Goal: Information Seeking & Learning: Check status

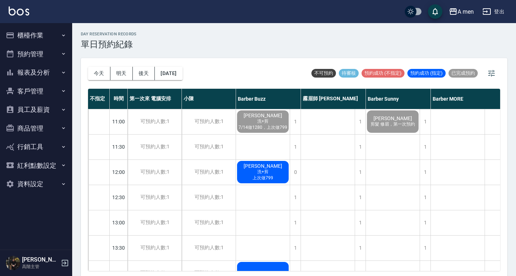
click at [309, 55] on div "day Reservation records 單日預約紀錄 [DATE] [DATE] [DATE] [DATE] 不可預約 待審核 預約成功 (不指定) …" at bounding box center [294, 150] width 444 height 255
click at [138, 1] on div "A men 登出" at bounding box center [258, 11] width 516 height 23
click at [108, 76] on button "今天" at bounding box center [99, 73] width 22 height 13
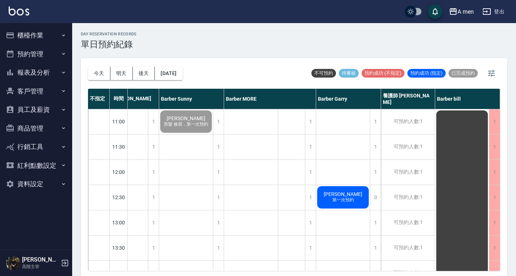
scroll to position [0, 210]
drag, startPoint x: 499, startPoint y: 113, endPoint x: 358, endPoint y: 261, distance: 204.7
click at [398, 48] on div "day Reservation records 單日預約紀錄" at bounding box center [294, 41] width 426 height 18
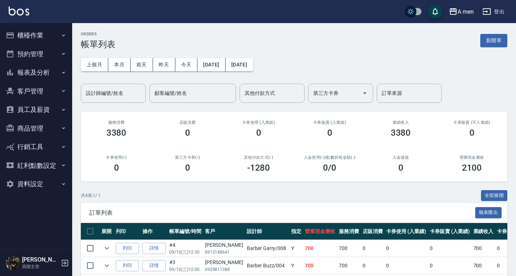
click at [44, 63] on button "預約管理" at bounding box center [36, 54] width 66 height 19
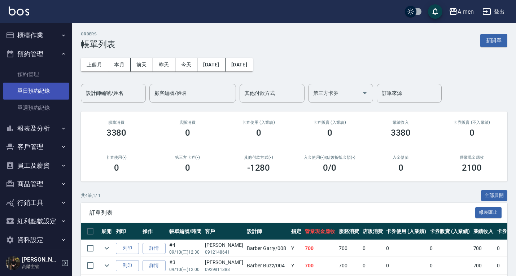
click at [45, 88] on link "單日預約紀錄" at bounding box center [36, 91] width 66 height 17
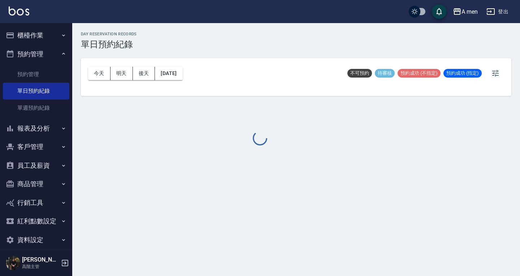
click at [172, 69] on div at bounding box center [260, 138] width 520 height 276
click at [176, 75] on div at bounding box center [260, 138] width 520 height 276
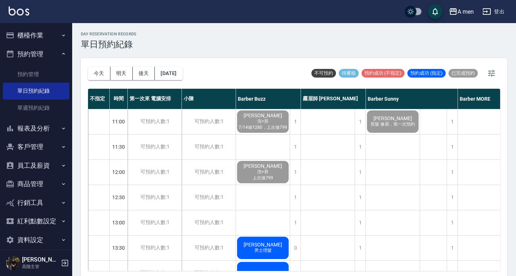
click at [176, 75] on button "[DATE]" at bounding box center [168, 73] width 27 height 13
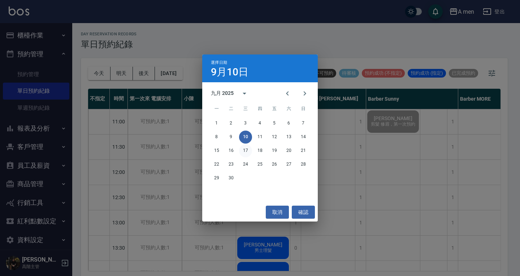
click at [247, 153] on button "17" at bounding box center [245, 150] width 13 height 13
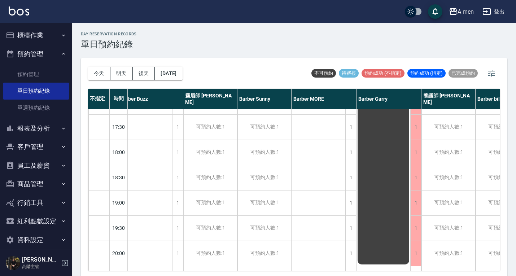
scroll to position [0, 118]
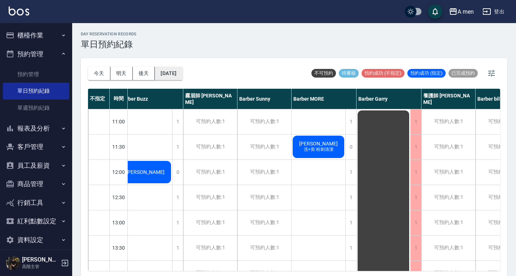
click at [182, 80] on button "2025/09/17" at bounding box center [168, 73] width 27 height 13
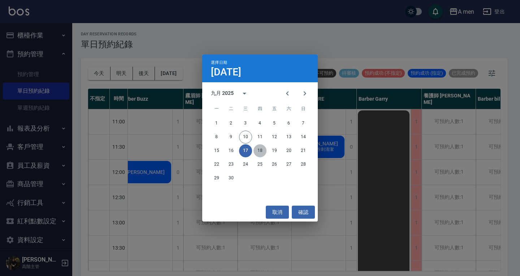
click at [260, 152] on button "18" at bounding box center [259, 150] width 13 height 13
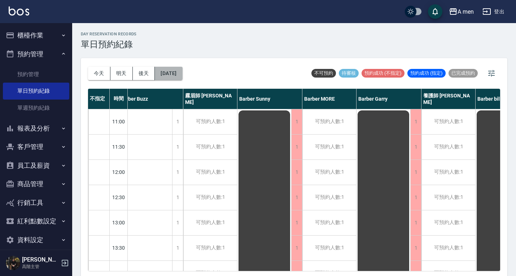
click at [162, 73] on button "2025/09/18" at bounding box center [168, 73] width 27 height 13
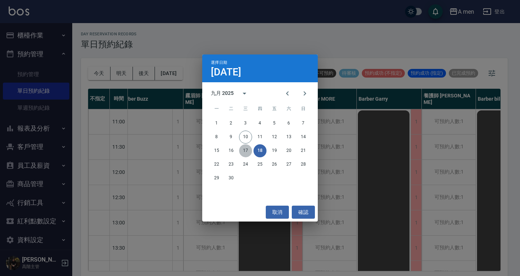
click at [246, 152] on button "17" at bounding box center [245, 150] width 13 height 13
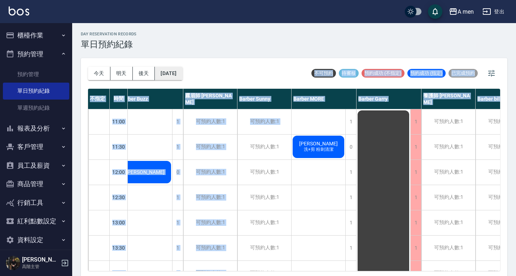
drag, startPoint x: 246, startPoint y: 152, endPoint x: 172, endPoint y: 72, distance: 109.0
click at [172, 72] on div "今天 明天 後天 2025/09/17 不可預約 待審核 預約成功 (不指定) 預約成功 (指定) 已完成預約 不指定 時間 第一次來 電腦安排 小陳 Bar…" at bounding box center [294, 168] width 426 height 220
click at [182, 73] on button "2025/09/17" at bounding box center [168, 73] width 27 height 13
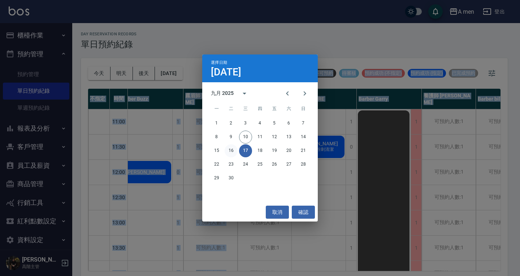
click at [232, 150] on button "16" at bounding box center [230, 150] width 13 height 13
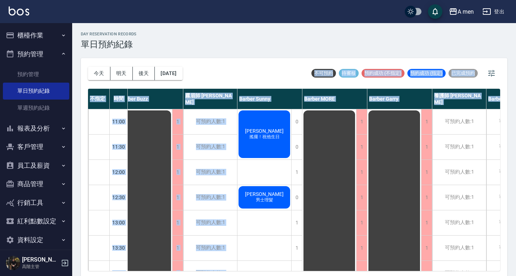
click at [257, 64] on div "今天 明天 後天 2025/09/16 不可預約 待審核 預約成功 (不指定) 預約成功 (指定) 已完成預約" at bounding box center [294, 73] width 412 height 31
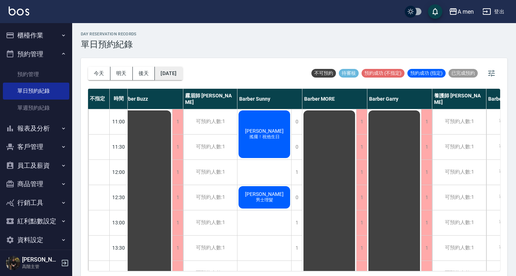
click at [172, 70] on button "2025/09/16" at bounding box center [168, 73] width 27 height 13
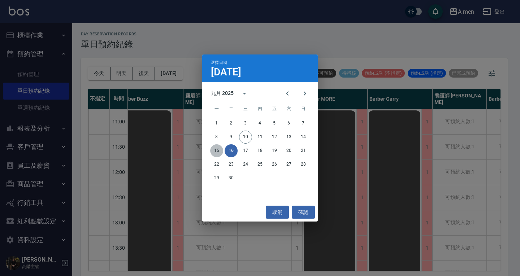
click at [220, 152] on button "15" at bounding box center [216, 150] width 13 height 13
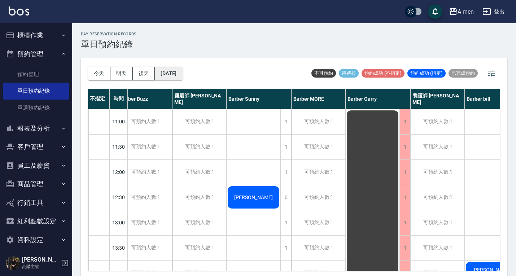
click at [182, 77] on button "2025/09/15" at bounding box center [168, 73] width 27 height 13
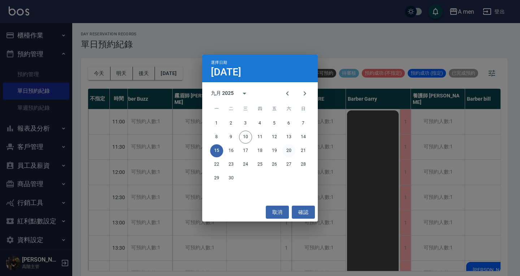
click at [289, 150] on button "20" at bounding box center [288, 150] width 13 height 13
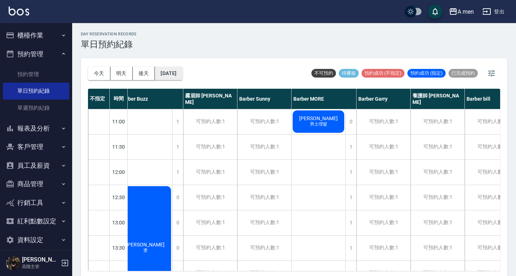
click at [163, 72] on button "2025/09/20" at bounding box center [168, 73] width 27 height 13
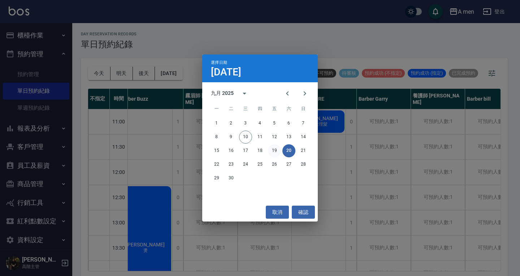
click at [273, 152] on button "19" at bounding box center [274, 150] width 13 height 13
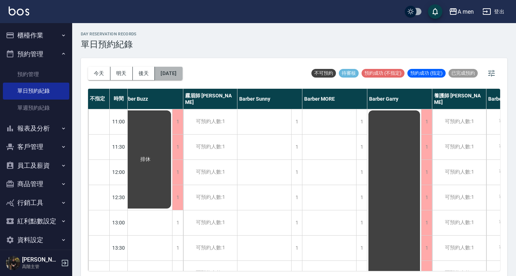
click at [179, 79] on button "2025/09/19" at bounding box center [168, 73] width 27 height 13
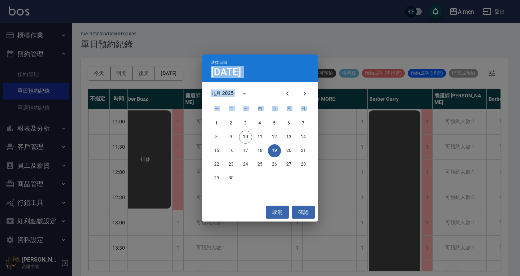
drag, startPoint x: 179, startPoint y: 79, endPoint x: 210, endPoint y: 139, distance: 67.0
click at [210, 139] on div "選擇日期 9月19日 九月 2025 一 二 三 四 五 六 日 1 2 3 4 5 6 7 8 9 10 11 12 13 14 15 16 17 18 1…" at bounding box center [260, 138] width 520 height 276
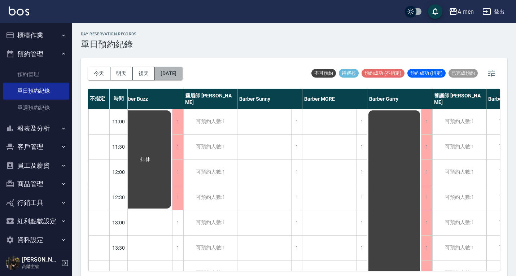
click at [181, 73] on button "2025/09/19" at bounding box center [168, 73] width 27 height 13
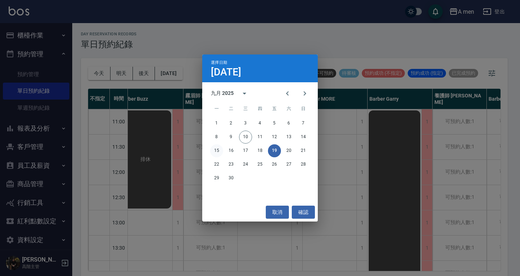
click at [217, 153] on button "15" at bounding box center [216, 150] width 13 height 13
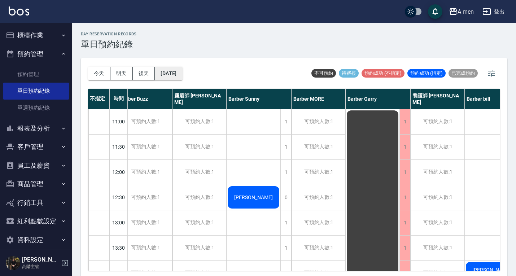
click at [170, 77] on button "2025/09/15" at bounding box center [168, 73] width 27 height 13
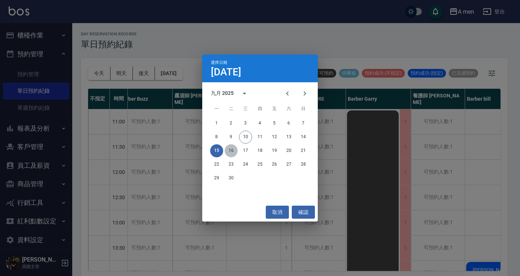
click at [231, 153] on button "16" at bounding box center [230, 150] width 13 height 13
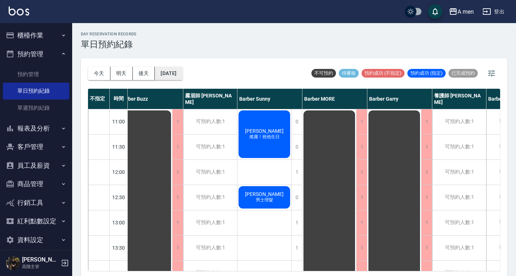
click at [182, 74] on button "2025/09/16" at bounding box center [168, 73] width 27 height 13
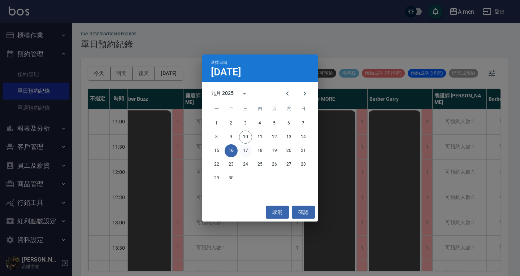
click at [248, 150] on button "17" at bounding box center [245, 150] width 13 height 13
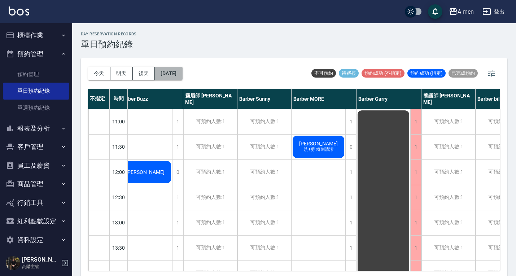
click at [182, 75] on button "2025/09/17" at bounding box center [168, 73] width 27 height 13
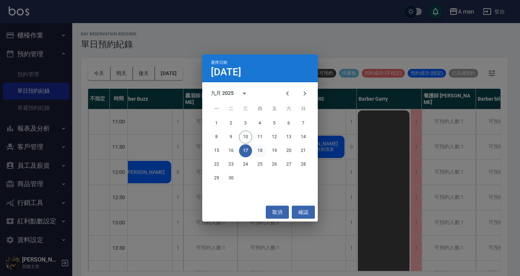
click at [257, 151] on button "18" at bounding box center [259, 150] width 13 height 13
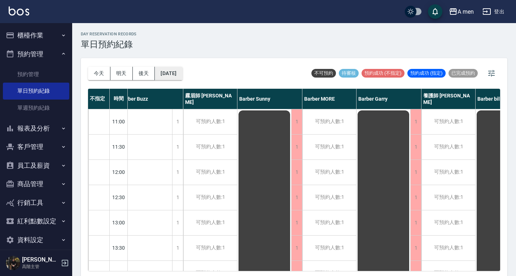
click at [182, 73] on button "2025/09/18" at bounding box center [168, 73] width 27 height 13
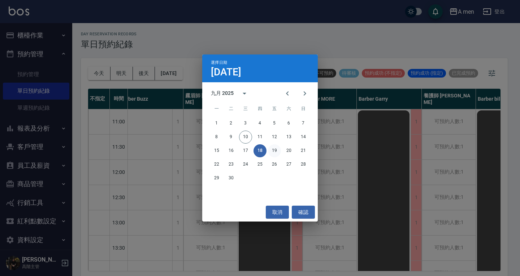
click at [275, 150] on button "19" at bounding box center [274, 150] width 13 height 13
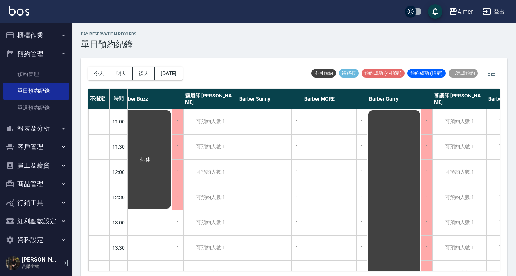
scroll to position [0, 162]
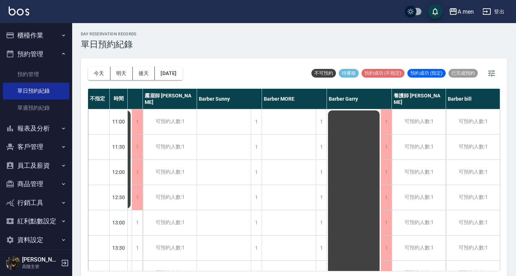
click at [183, 82] on div "今天 明天 後天 2025/09/19" at bounding box center [135, 73] width 95 height 31
click at [182, 73] on button "2025/09/19" at bounding box center [168, 73] width 27 height 13
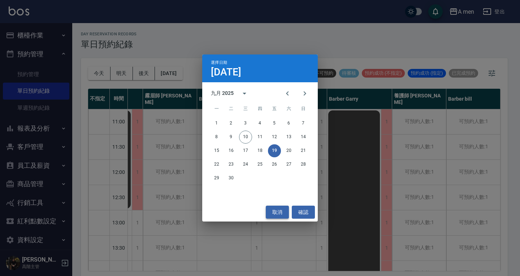
click at [273, 213] on button "取消" at bounding box center [277, 212] width 23 height 13
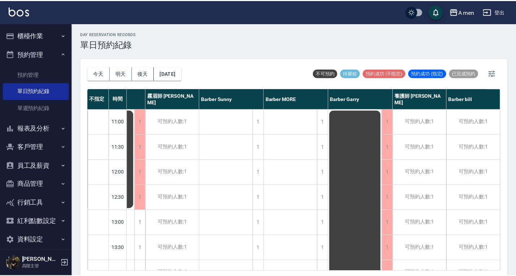
scroll to position [0, 158]
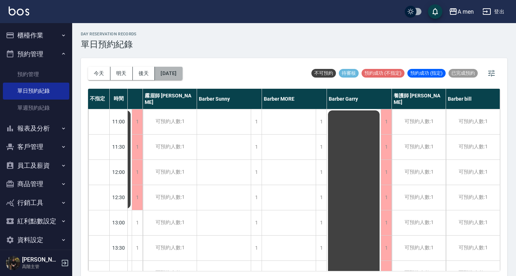
click at [168, 77] on button "2025/09/19" at bounding box center [168, 73] width 27 height 13
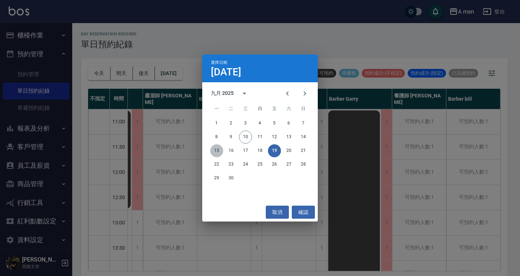
click at [217, 153] on button "15" at bounding box center [216, 150] width 13 height 13
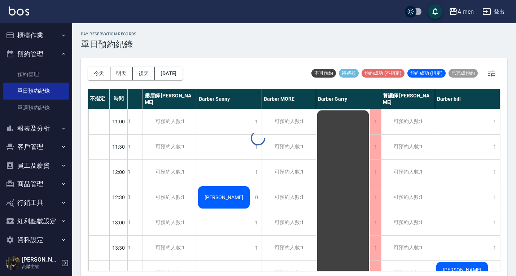
scroll to position [0, 151]
click at [171, 75] on button "2025/09/15" at bounding box center [168, 73] width 27 height 13
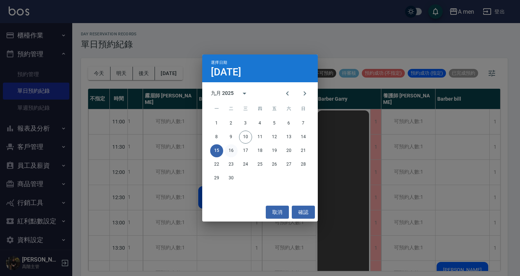
click at [233, 153] on button "16" at bounding box center [230, 150] width 13 height 13
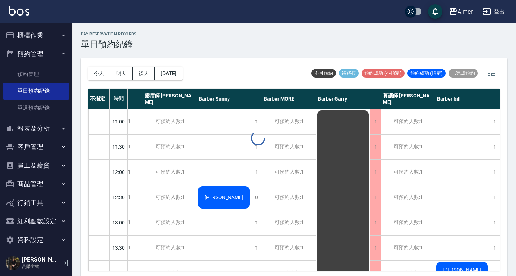
scroll to position [0, 147]
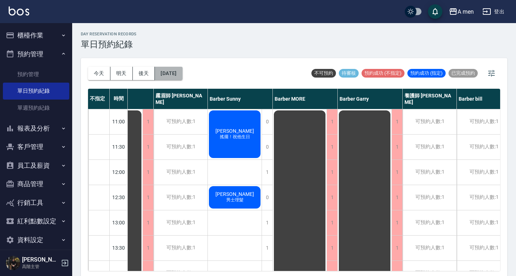
click at [174, 76] on button "2025/09/16" at bounding box center [168, 73] width 27 height 13
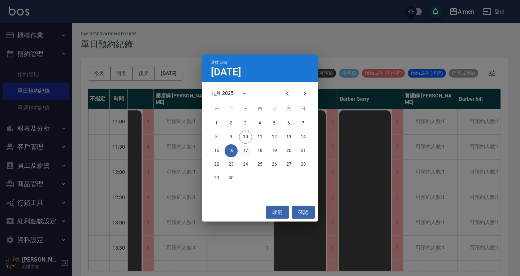
click at [245, 151] on button "17" at bounding box center [245, 150] width 13 height 13
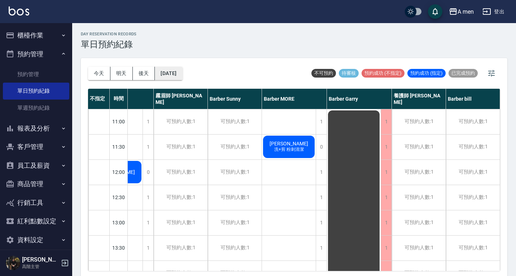
click at [182, 73] on button "2025/09/17" at bounding box center [168, 73] width 27 height 13
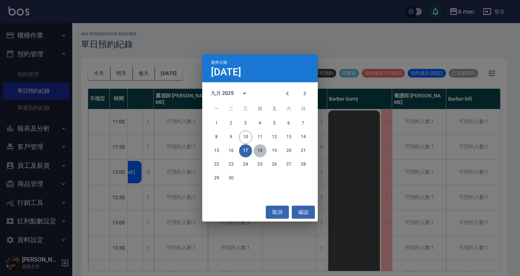
click at [257, 149] on button "18" at bounding box center [259, 150] width 13 height 13
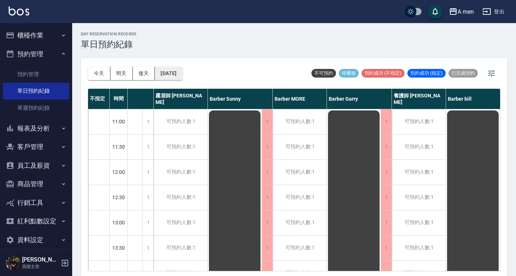
click at [182, 76] on button "2025/09/18" at bounding box center [168, 73] width 27 height 13
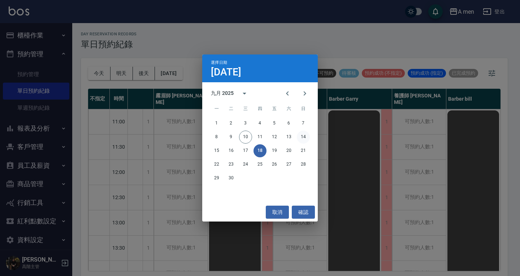
click at [301, 137] on button "14" at bounding box center [303, 137] width 13 height 13
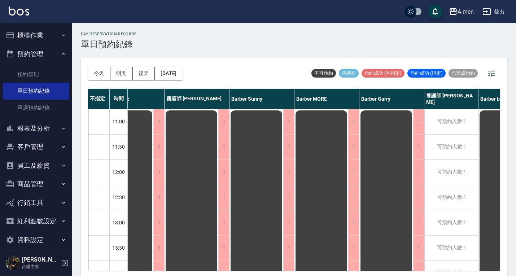
click at [183, 66] on div "今天 明天 後天 2025/09/14" at bounding box center [135, 73] width 95 height 31
click at [182, 71] on button "2025/09/14" at bounding box center [168, 73] width 27 height 13
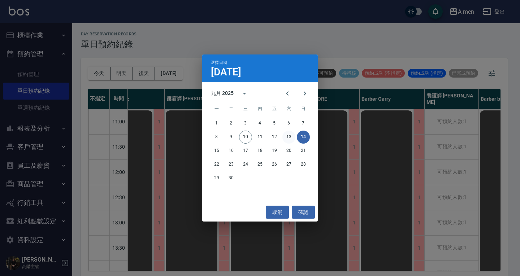
click at [289, 136] on button "13" at bounding box center [288, 137] width 13 height 13
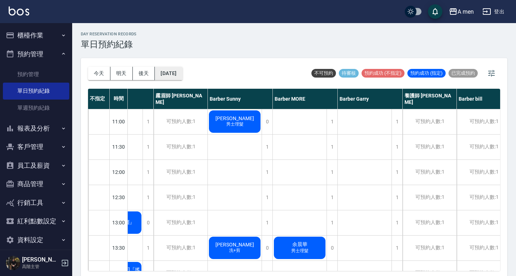
click at [182, 74] on button "2025/09/13" at bounding box center [168, 73] width 27 height 13
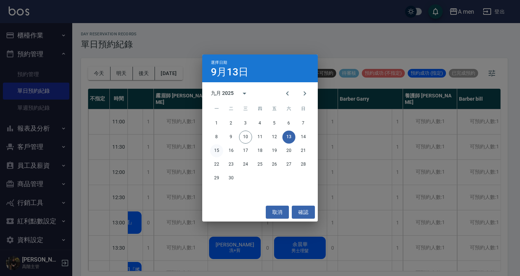
click at [217, 152] on button "15" at bounding box center [216, 150] width 13 height 13
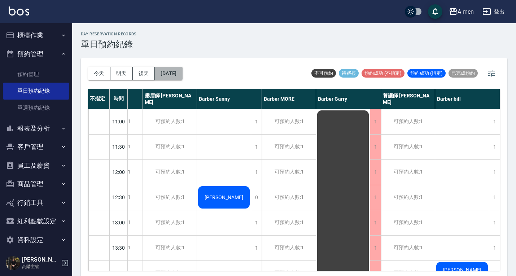
click at [177, 73] on button "2025/09/15" at bounding box center [168, 73] width 27 height 13
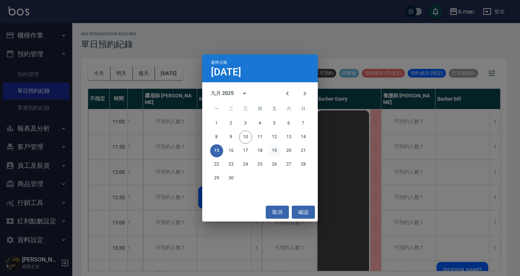
click at [272, 150] on button "19" at bounding box center [274, 150] width 13 height 13
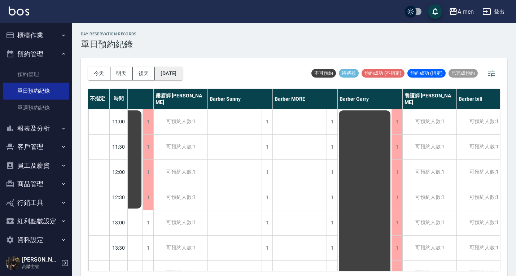
click at [179, 73] on button "2025/09/19" at bounding box center [168, 73] width 27 height 13
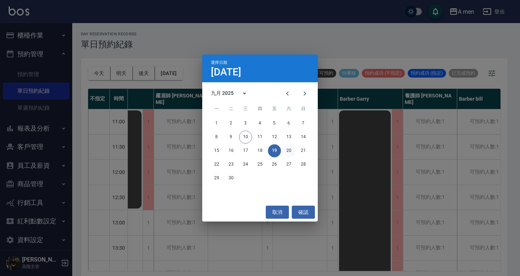
click at [289, 151] on button "20" at bounding box center [288, 150] width 13 height 13
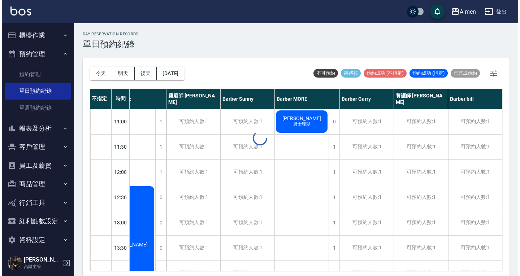
scroll to position [0, 140]
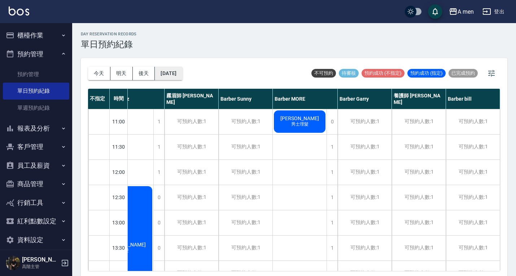
click at [182, 71] on button "2025/09/20" at bounding box center [168, 73] width 27 height 13
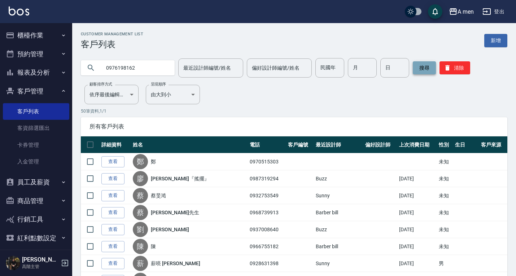
type input "0976198162"
click at [428, 68] on button "搜尋" at bounding box center [424, 67] width 23 height 13
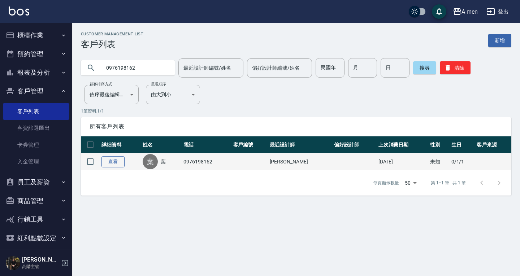
drag, startPoint x: 127, startPoint y: 163, endPoint x: 122, endPoint y: 161, distance: 5.3
click at [127, 163] on td "查看" at bounding box center [120, 161] width 41 height 17
click at [121, 161] on link "查看" at bounding box center [112, 161] width 23 height 11
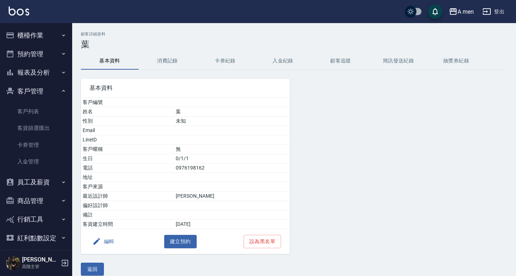
click at [165, 59] on button "消費記錄" at bounding box center [168, 60] width 58 height 17
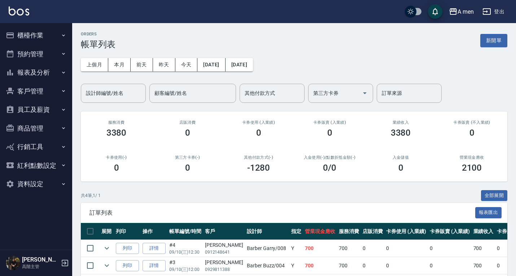
click at [46, 60] on button "預約管理" at bounding box center [36, 54] width 66 height 19
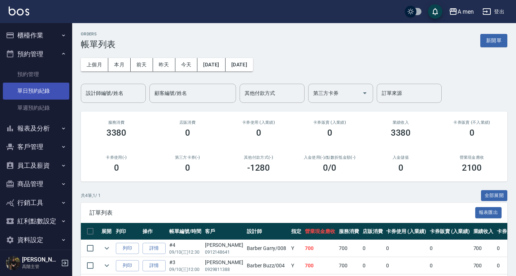
click at [38, 85] on link "單日預約紀錄" at bounding box center [36, 91] width 66 height 17
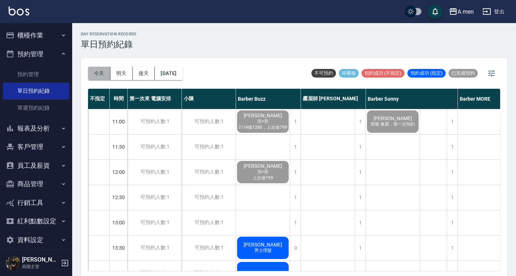
click at [102, 74] on button "今天" at bounding box center [99, 73] width 22 height 13
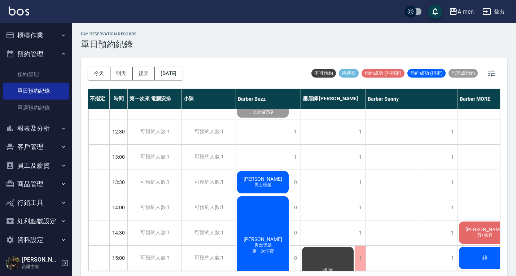
scroll to position [36, 0]
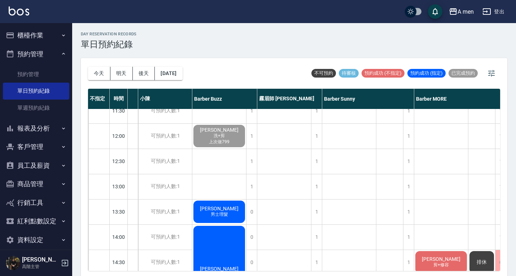
scroll to position [36, 41]
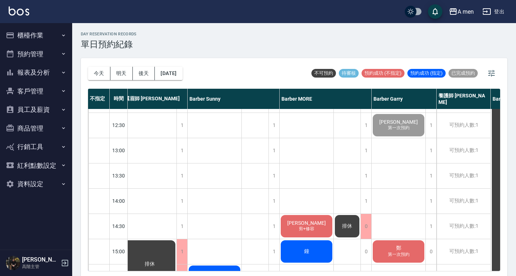
scroll to position [72, 0]
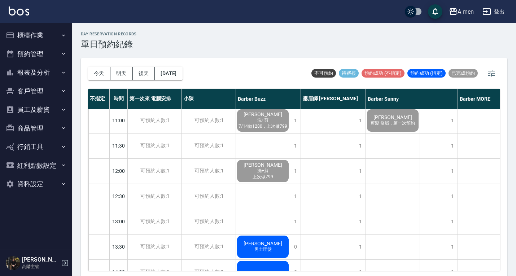
scroll to position [0, 0]
